Goal: Task Accomplishment & Management: Manage account settings

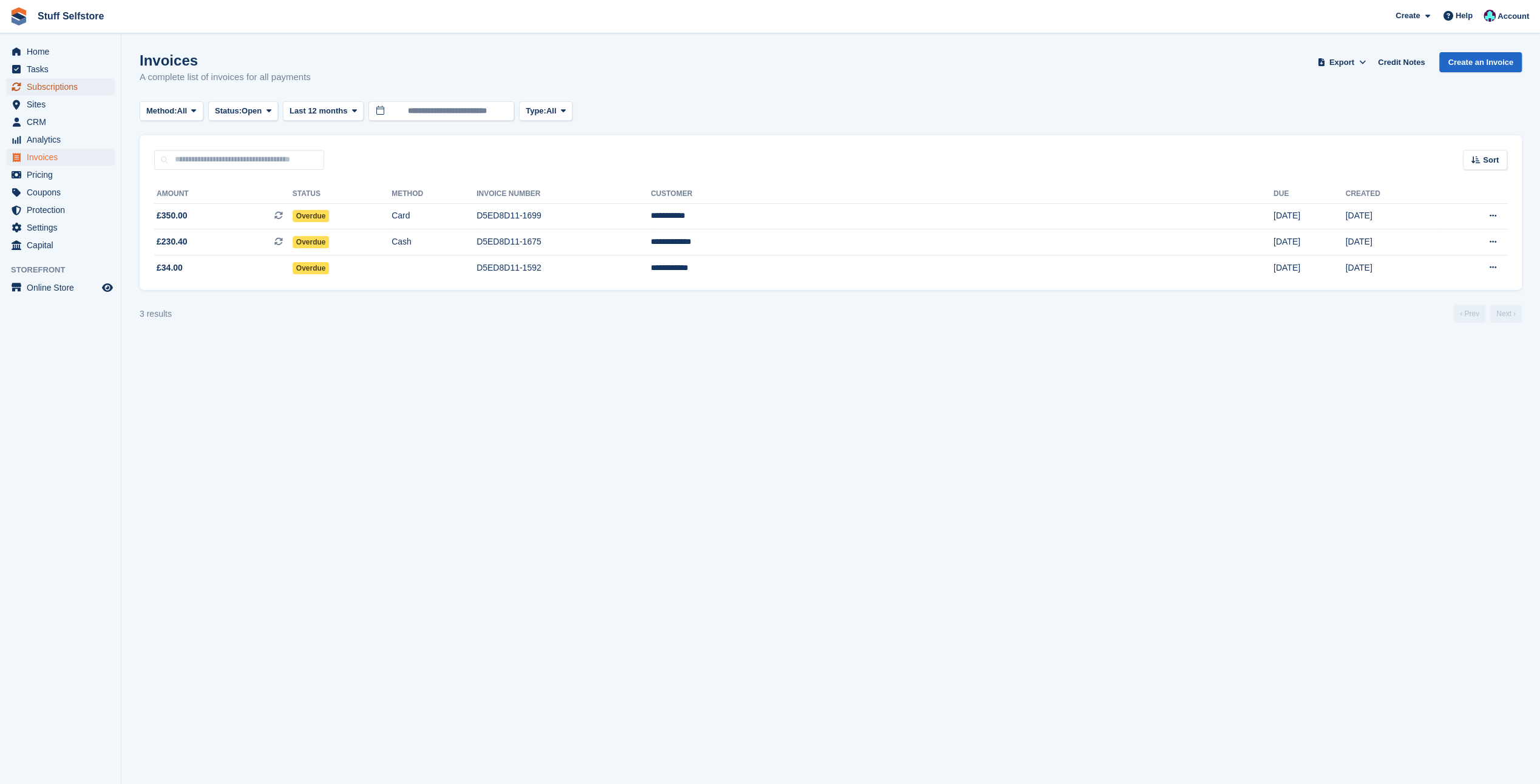
click at [54, 83] on span "Subscriptions" at bounding box center [63, 86] width 73 height 17
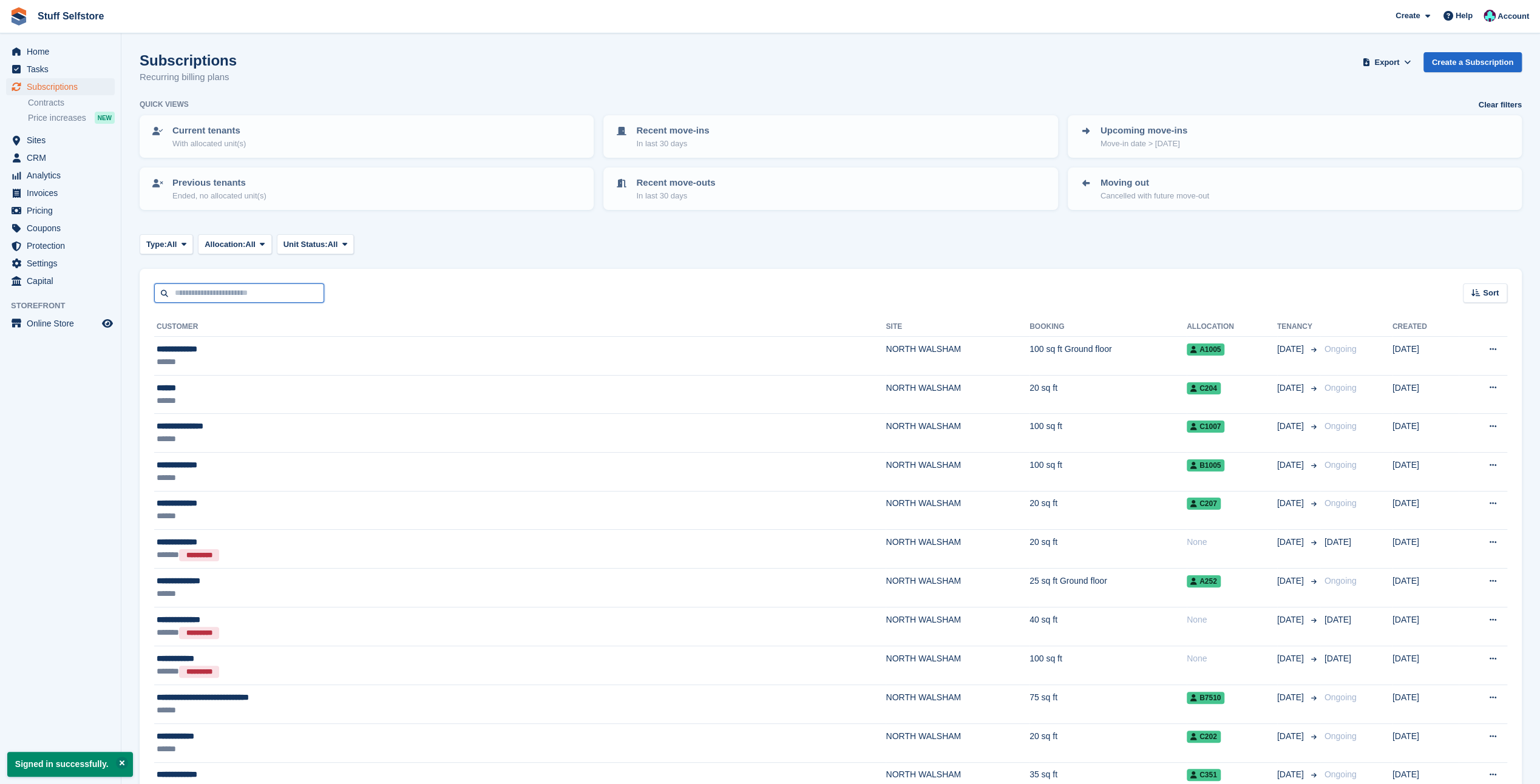
click at [280, 297] on input "text" at bounding box center [239, 293] width 170 height 20
type input "****"
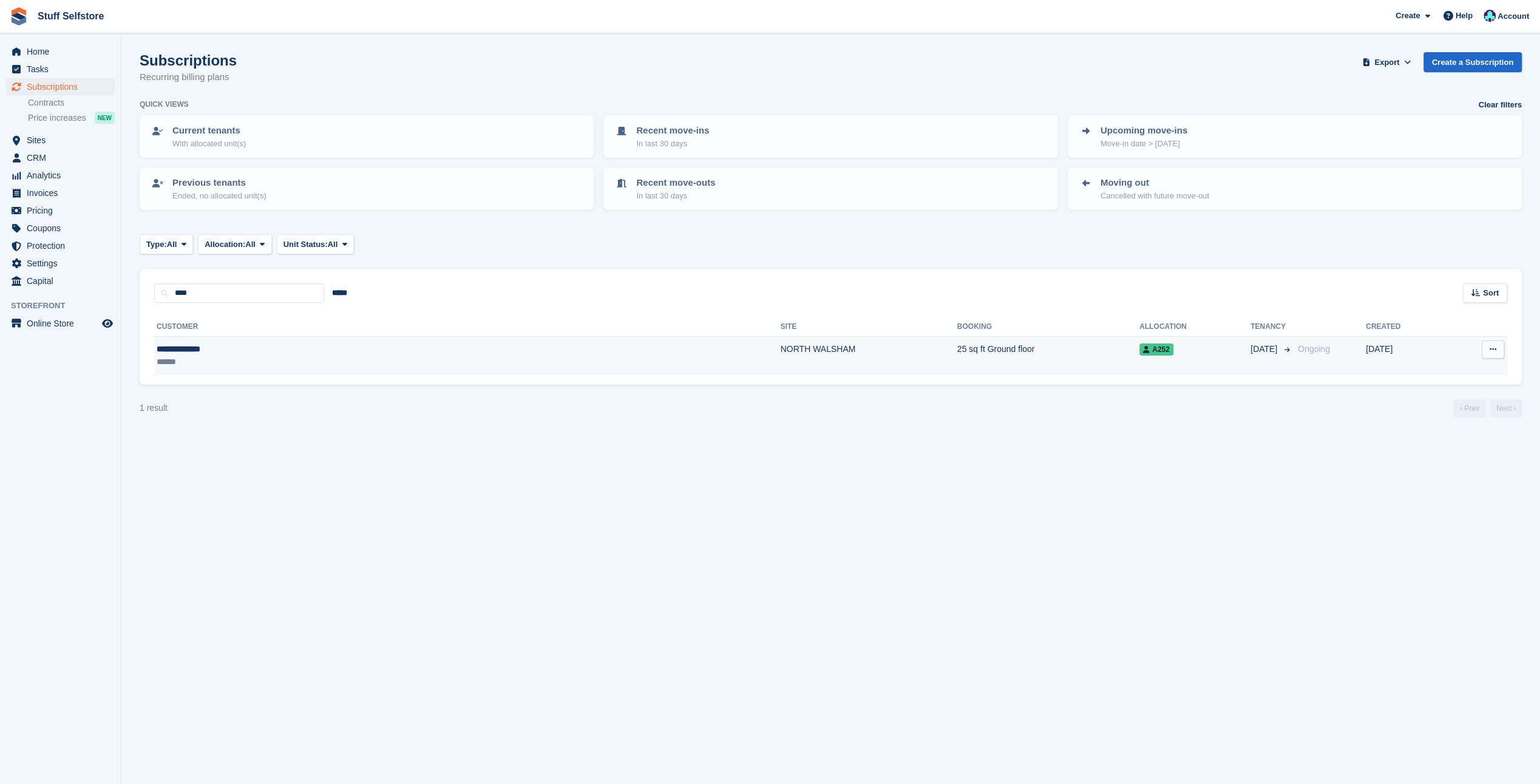
click at [215, 349] on div "**********" at bounding box center [288, 349] width 263 height 13
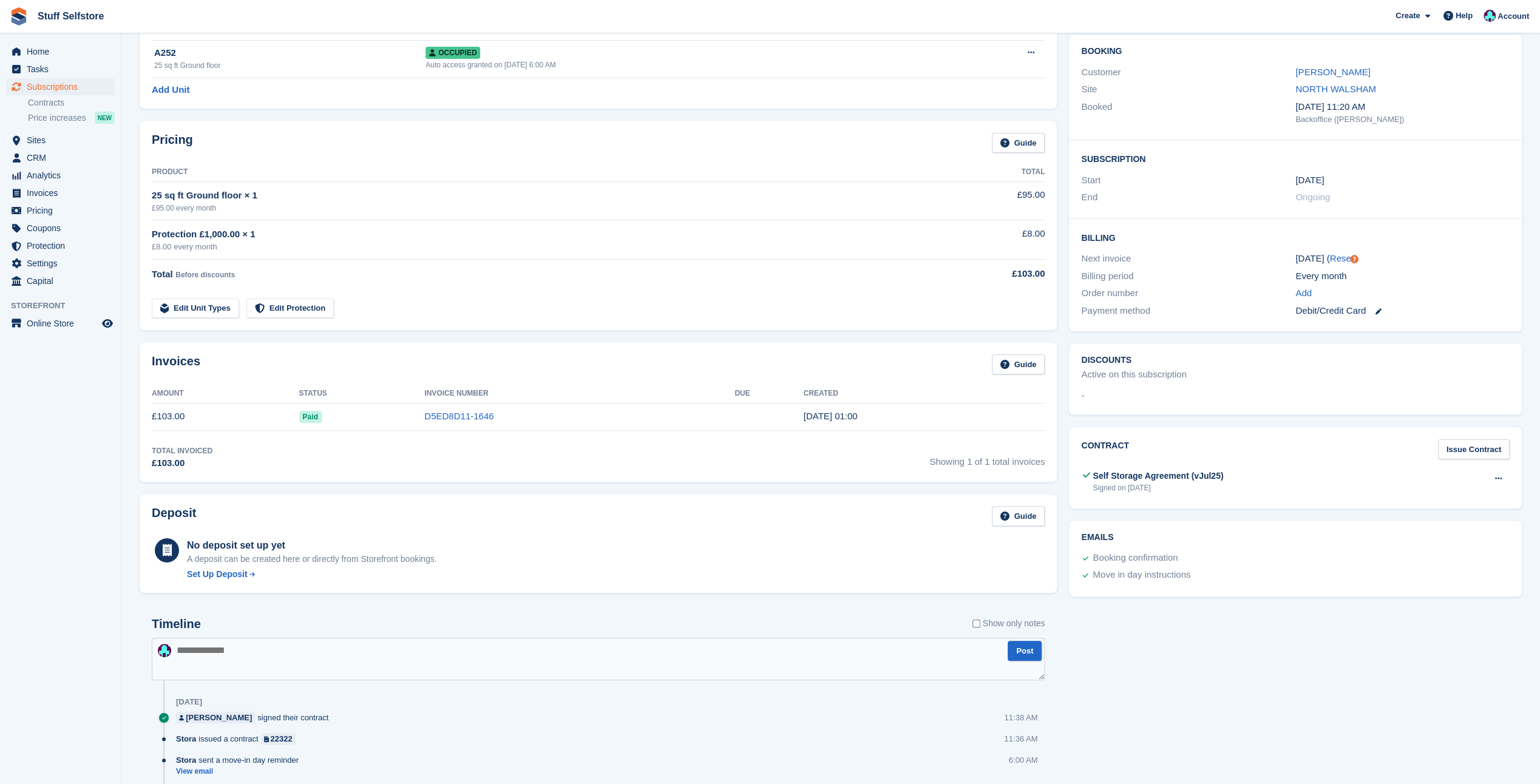
scroll to position [121, 0]
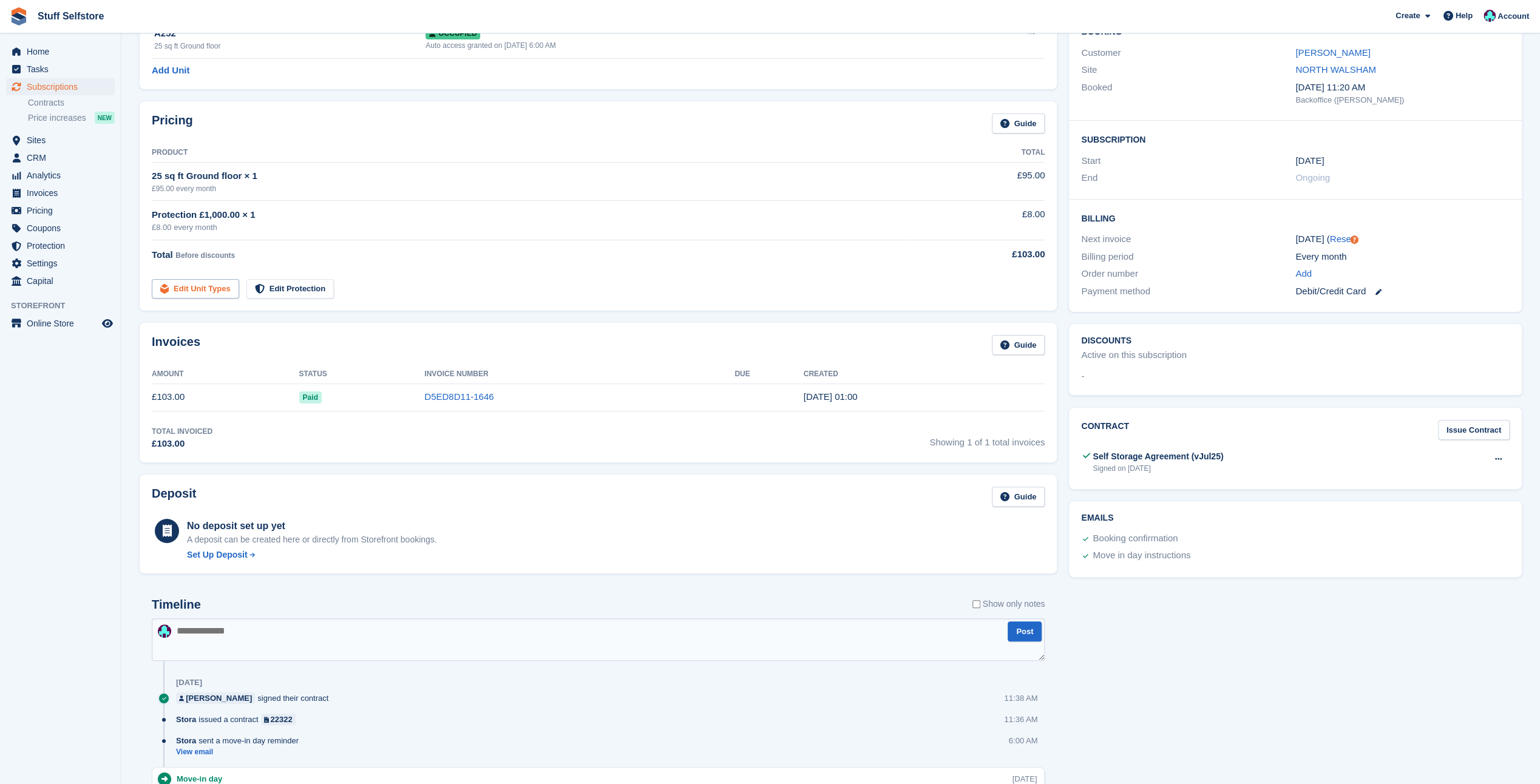
click at [202, 287] on link "Edit Unit Types" at bounding box center [196, 289] width 88 height 20
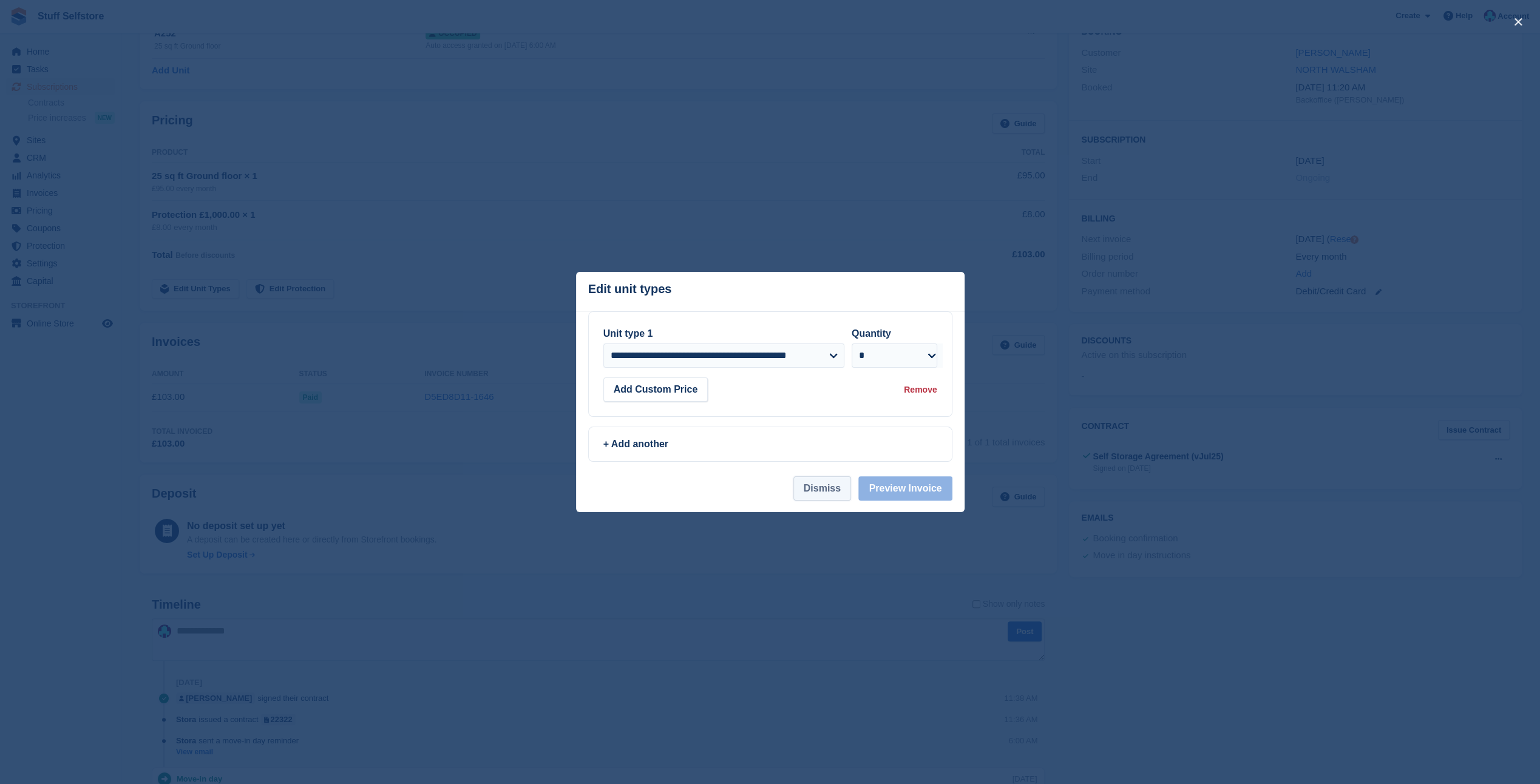
click at [826, 486] on button "Dismiss" at bounding box center [822, 488] width 58 height 24
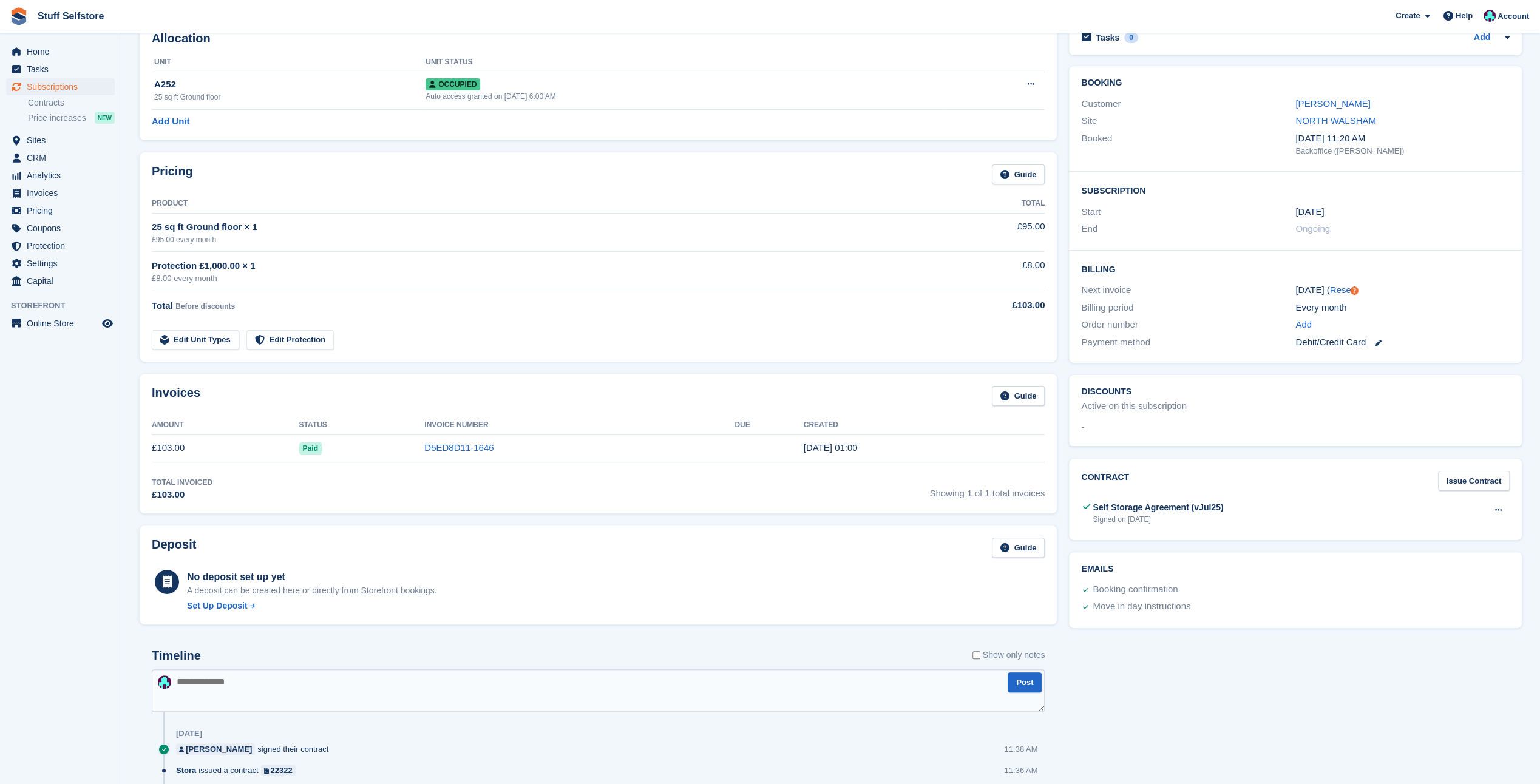
scroll to position [0, 0]
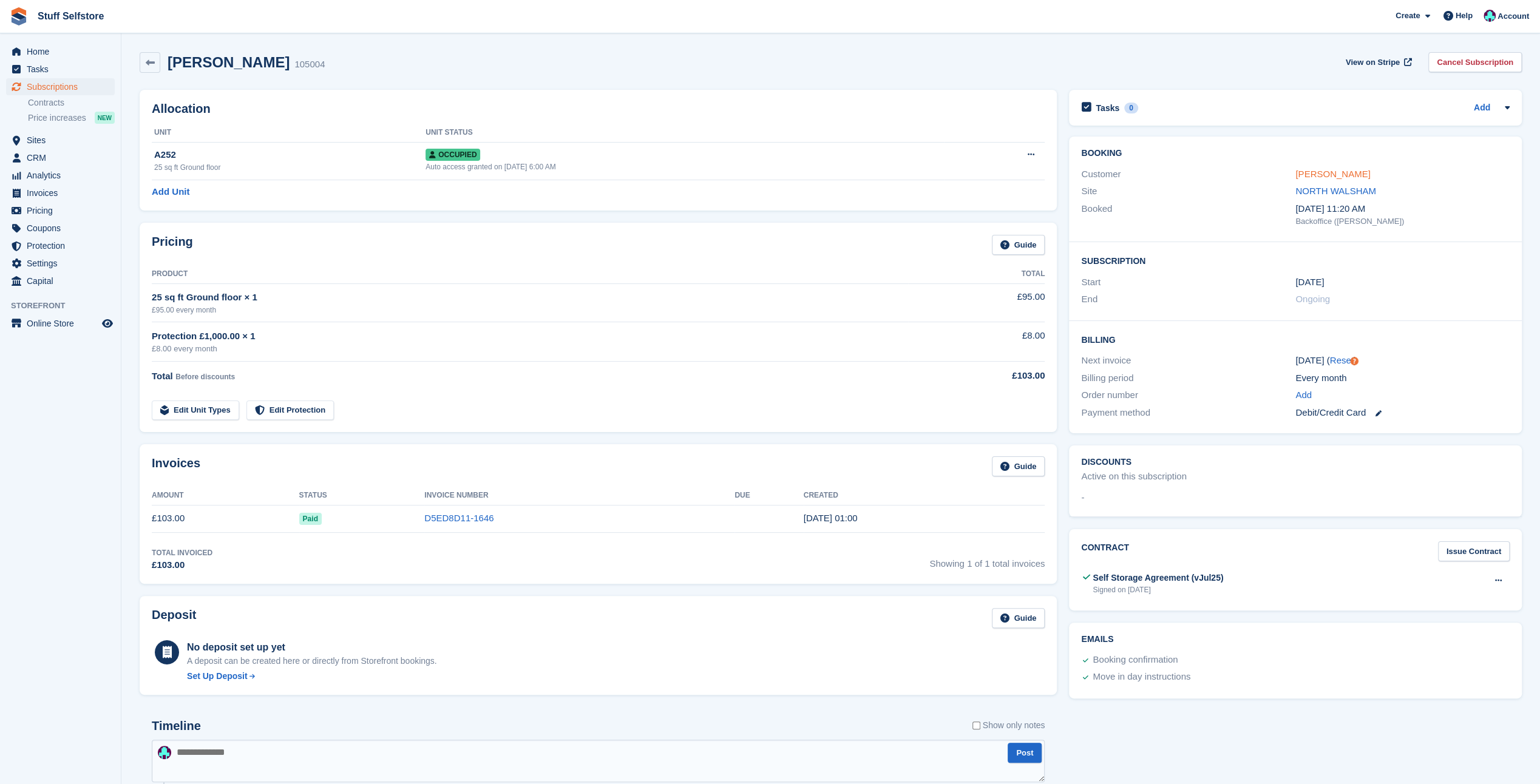
click at [1338, 177] on link "[PERSON_NAME]" at bounding box center [1333, 174] width 75 height 11
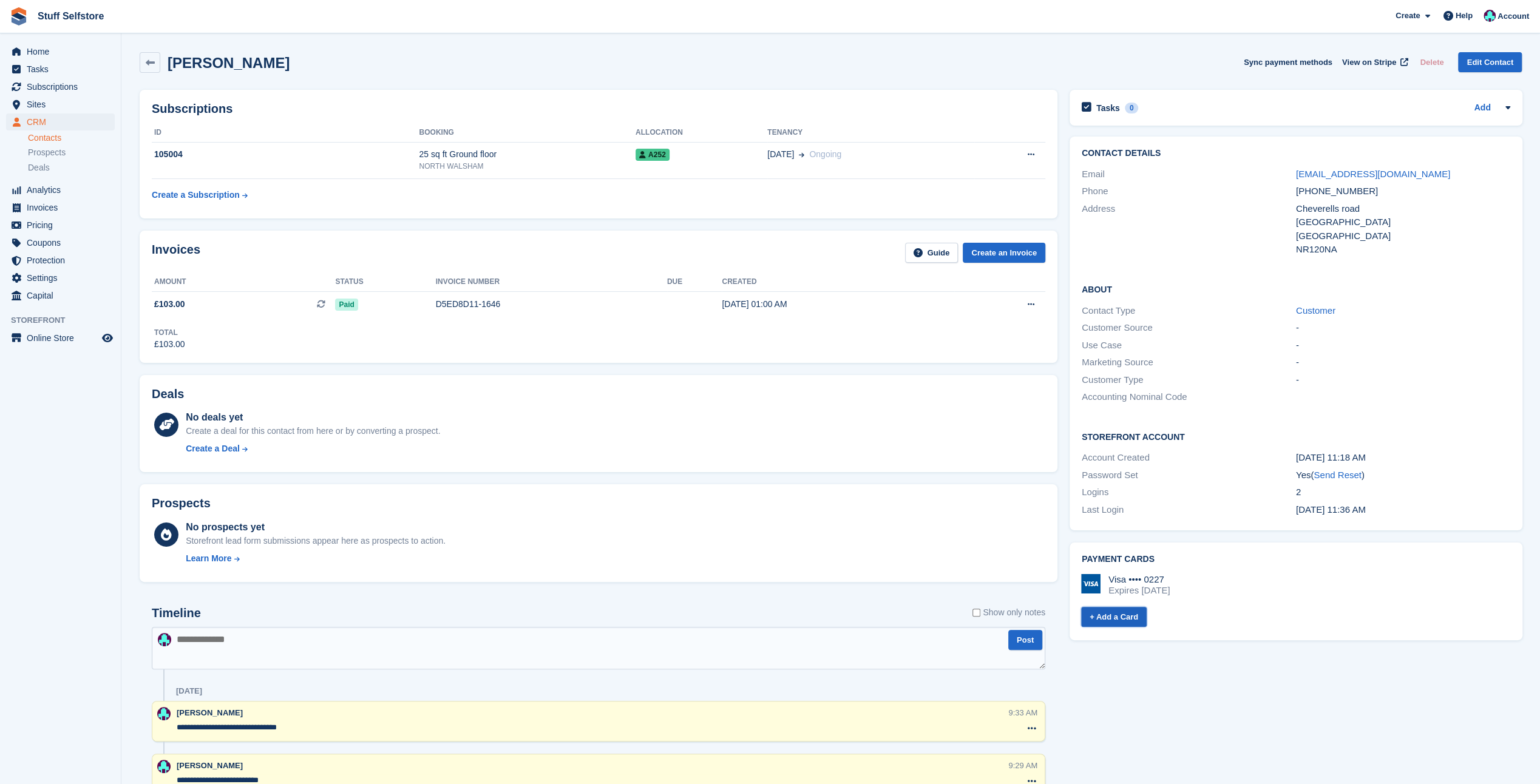
click at [1117, 622] on link "+ Add a Card" at bounding box center [1114, 617] width 66 height 20
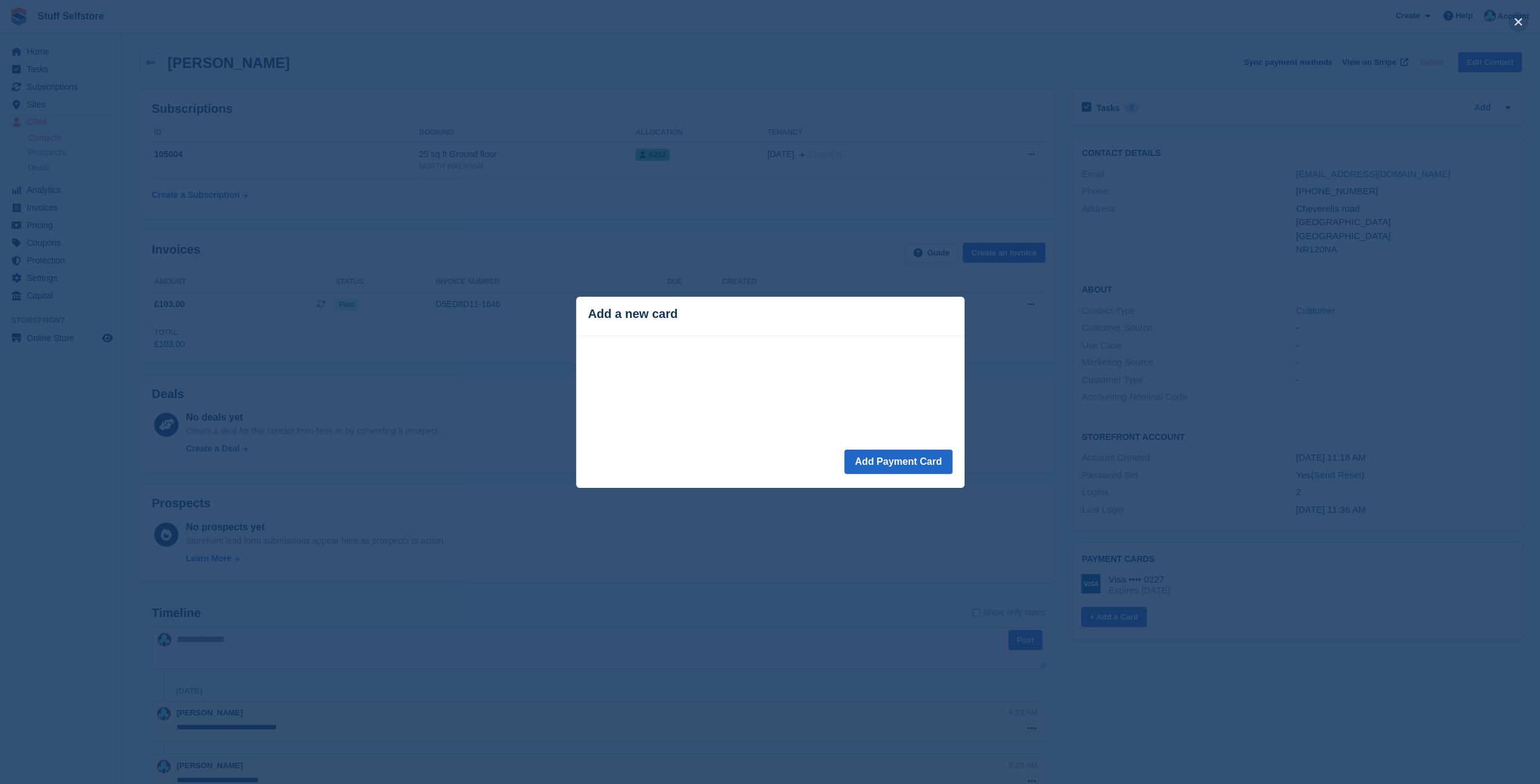
click at [1516, 25] on button "close" at bounding box center [1519, 22] width 20 height 19
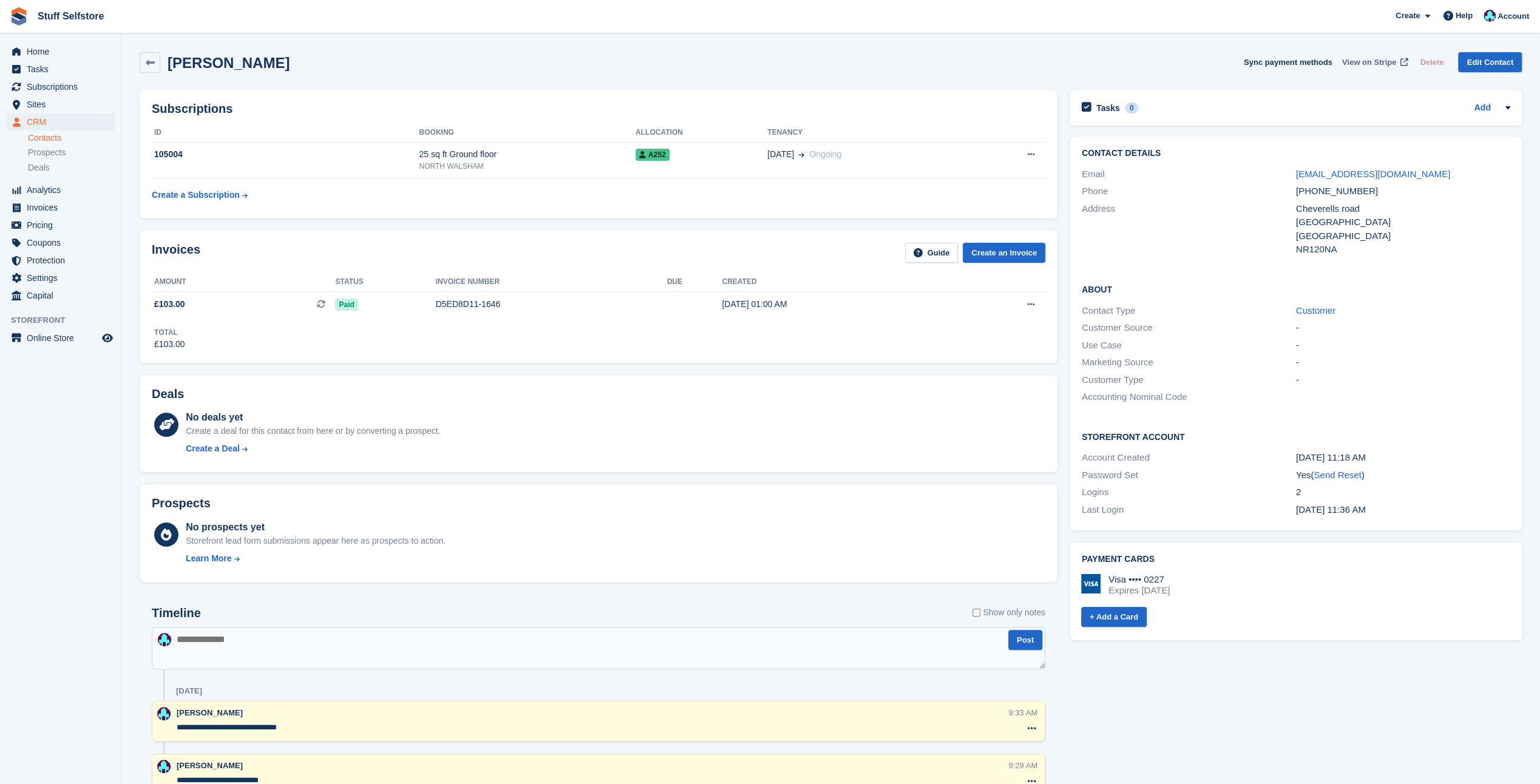
click at [1377, 63] on span "View on Stripe" at bounding box center [1369, 62] width 54 height 12
